Goal: Obtain resource: Download file/media

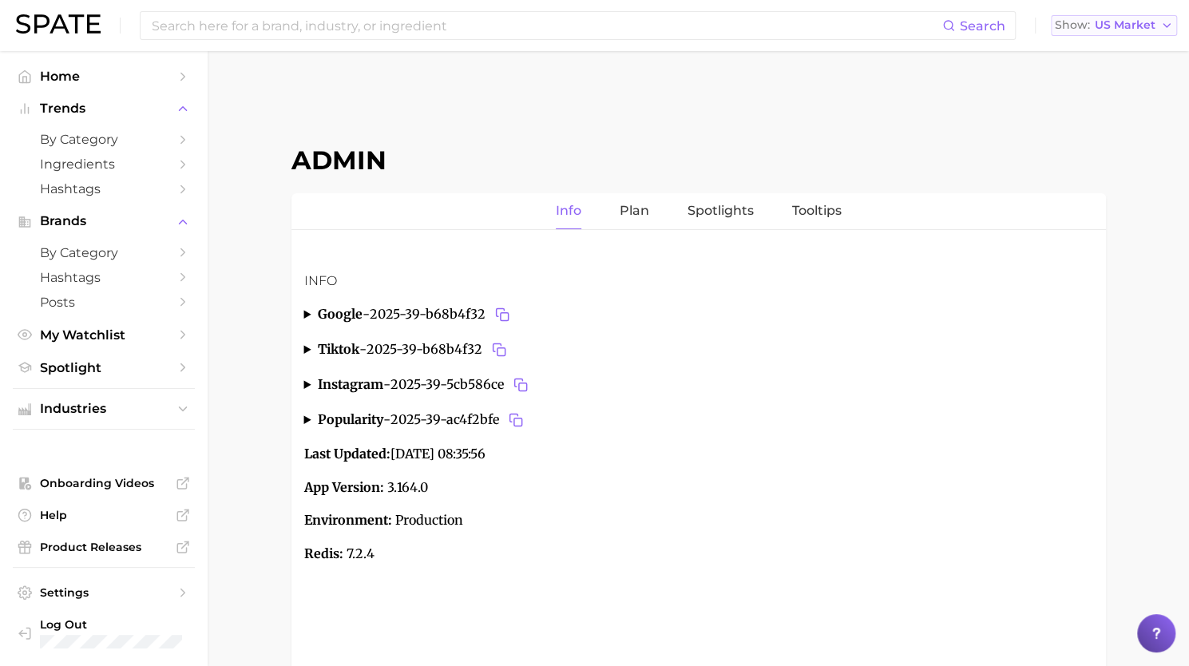
click at [1136, 21] on span "US Market" at bounding box center [1125, 25] width 61 height 9
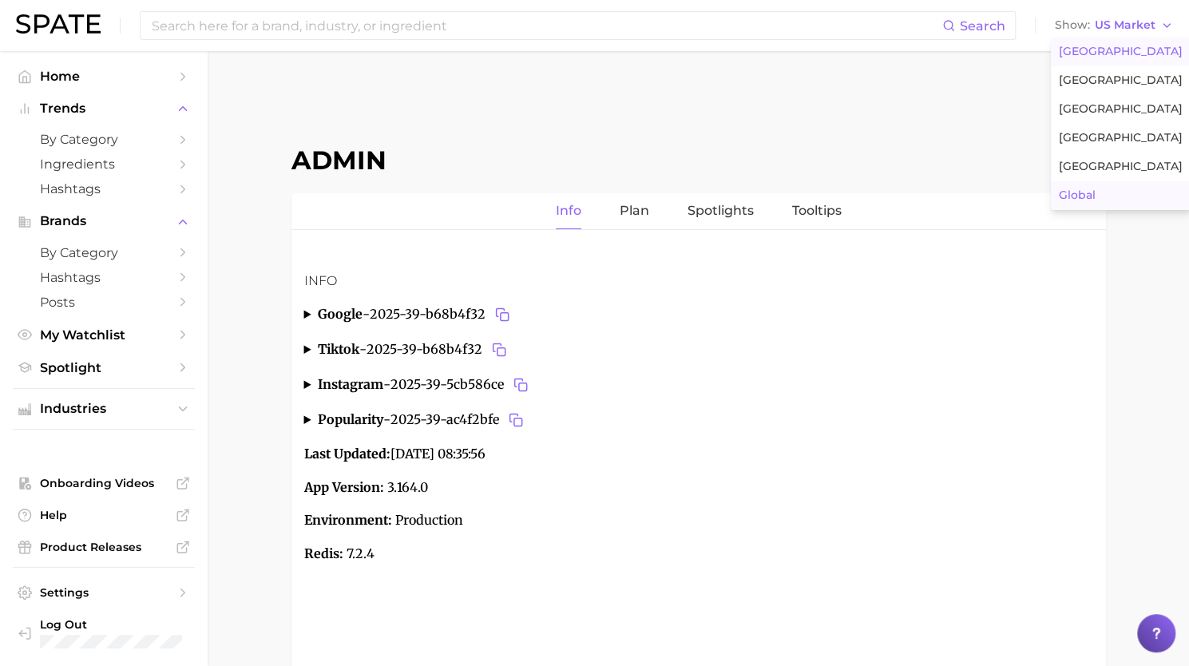
click at [1096, 183] on button "Global" at bounding box center [1121, 195] width 140 height 29
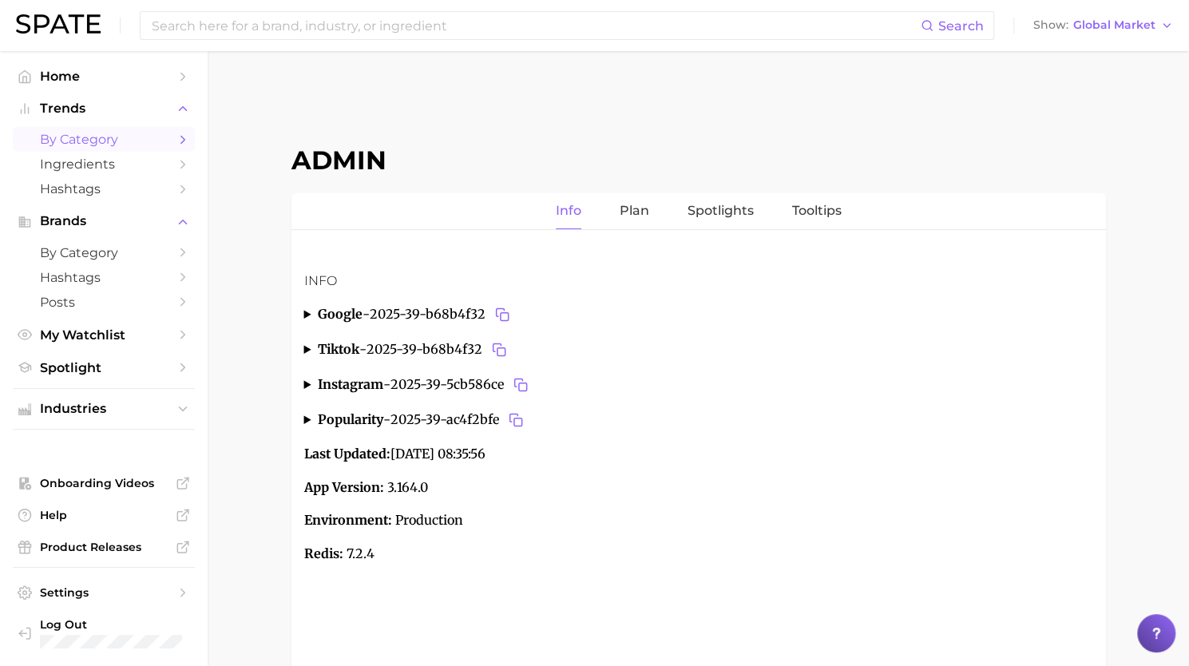
click at [92, 146] on span "by Category" at bounding box center [104, 139] width 128 height 15
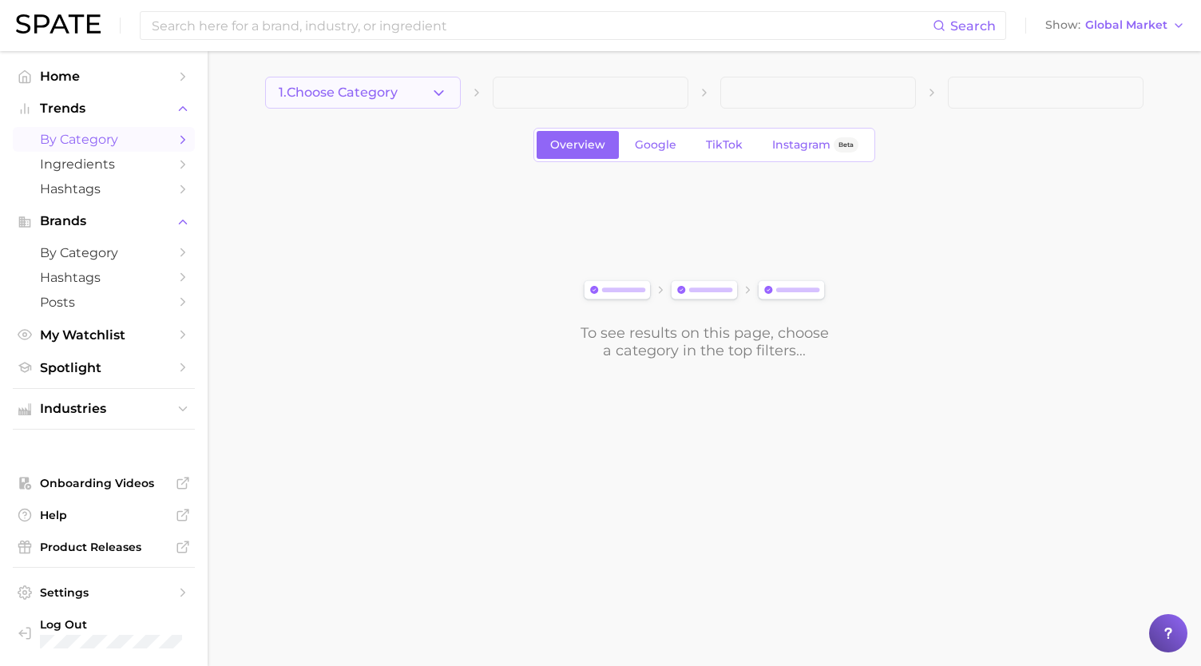
click at [454, 93] on button "1. Choose Category" at bounding box center [363, 93] width 196 height 32
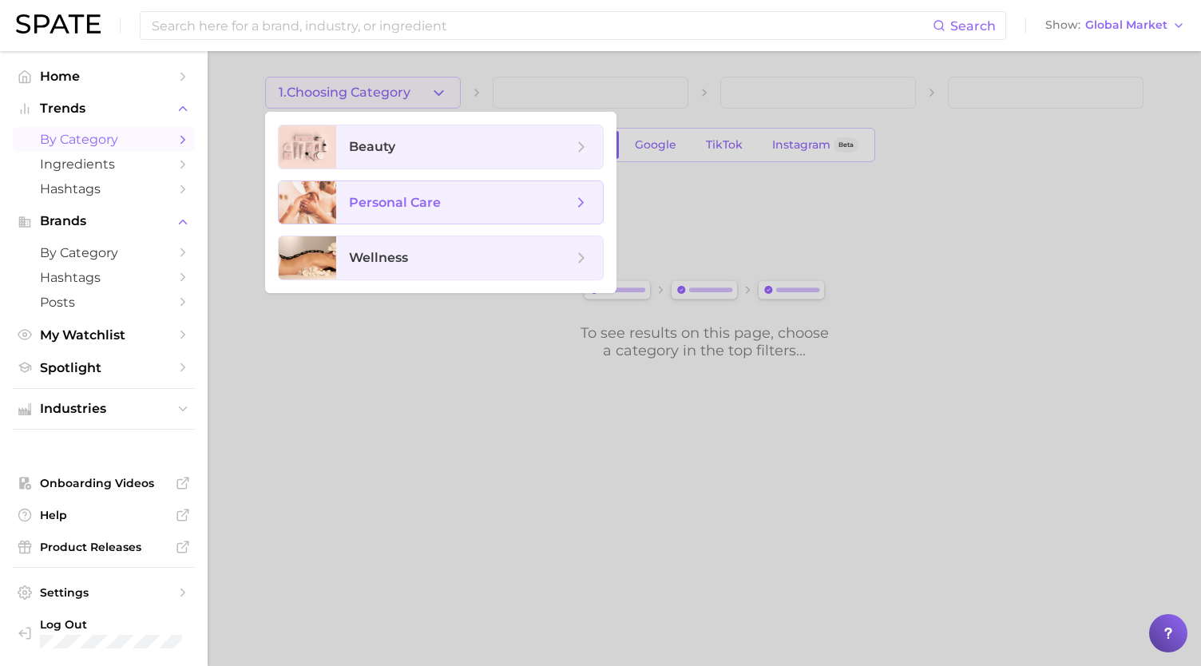
click at [400, 197] on span "personal care" at bounding box center [395, 202] width 92 height 15
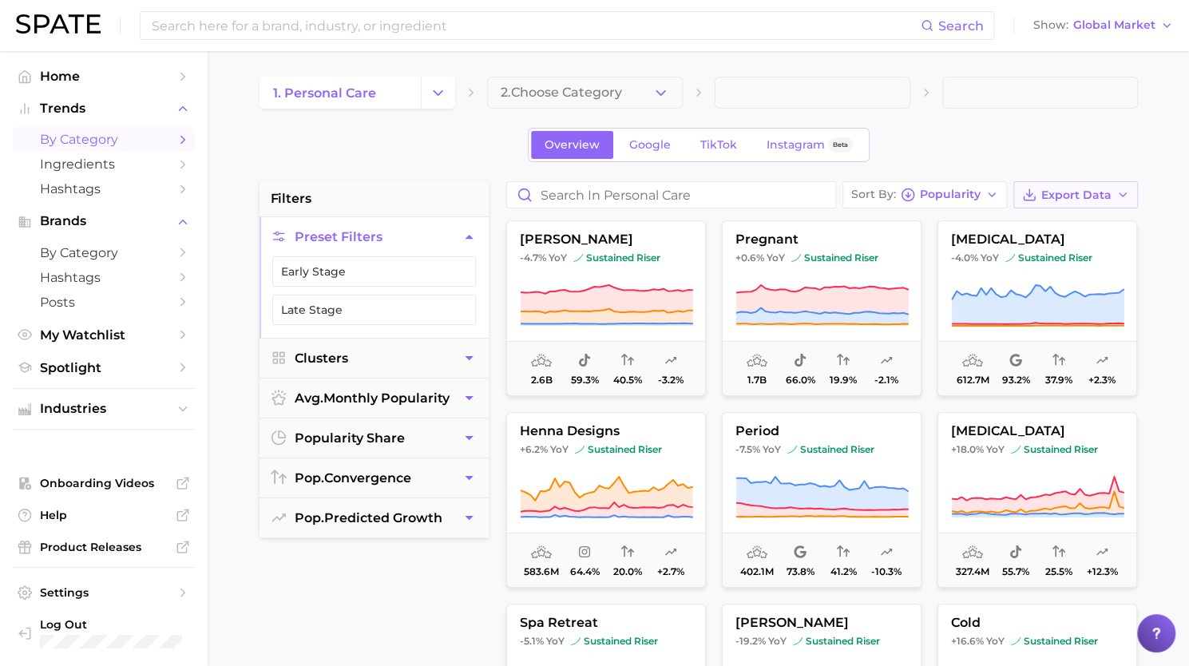
click at [1096, 195] on span "Export Data" at bounding box center [1076, 195] width 70 height 14
click at [1027, 228] on span "Card Data CSV" at bounding box center [1032, 225] width 84 height 14
click at [288, 33] on input at bounding box center [535, 25] width 771 height 27
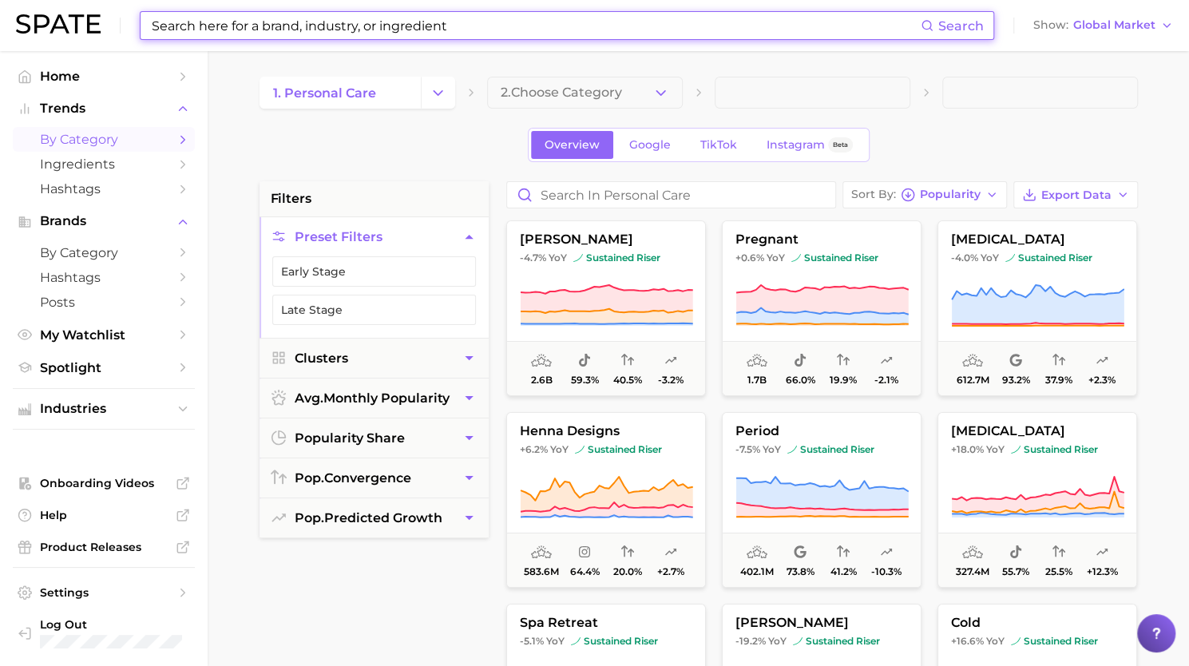
paste input "h& pain"
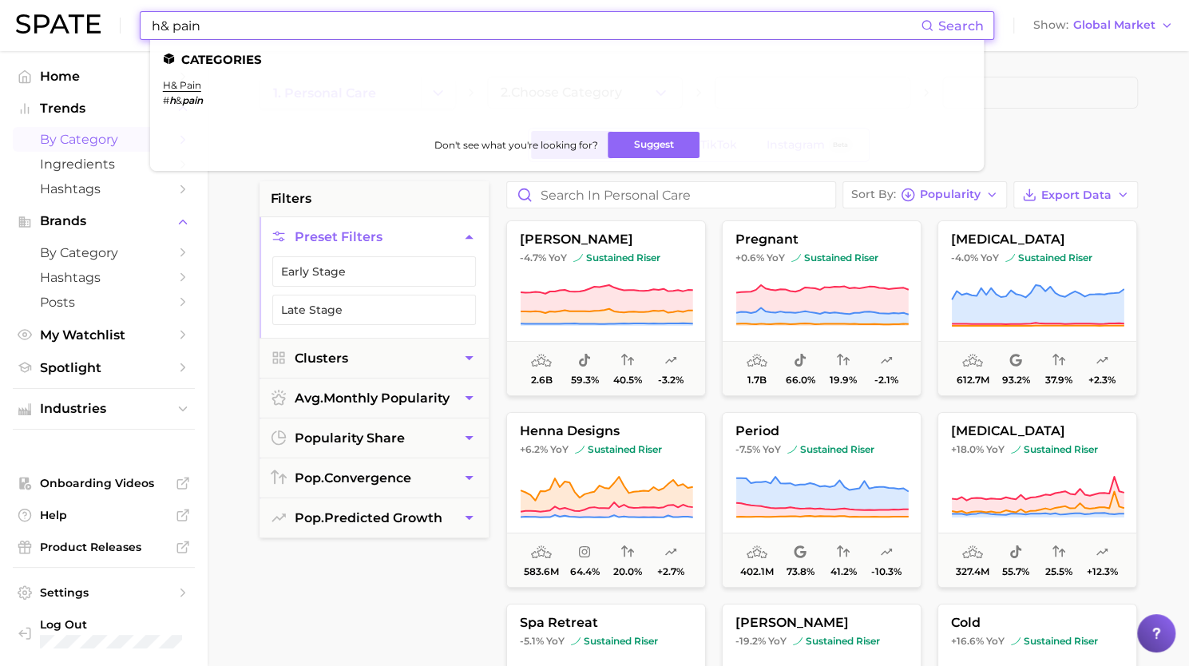
type input "h& pain"
